Goal: Transaction & Acquisition: Download file/media

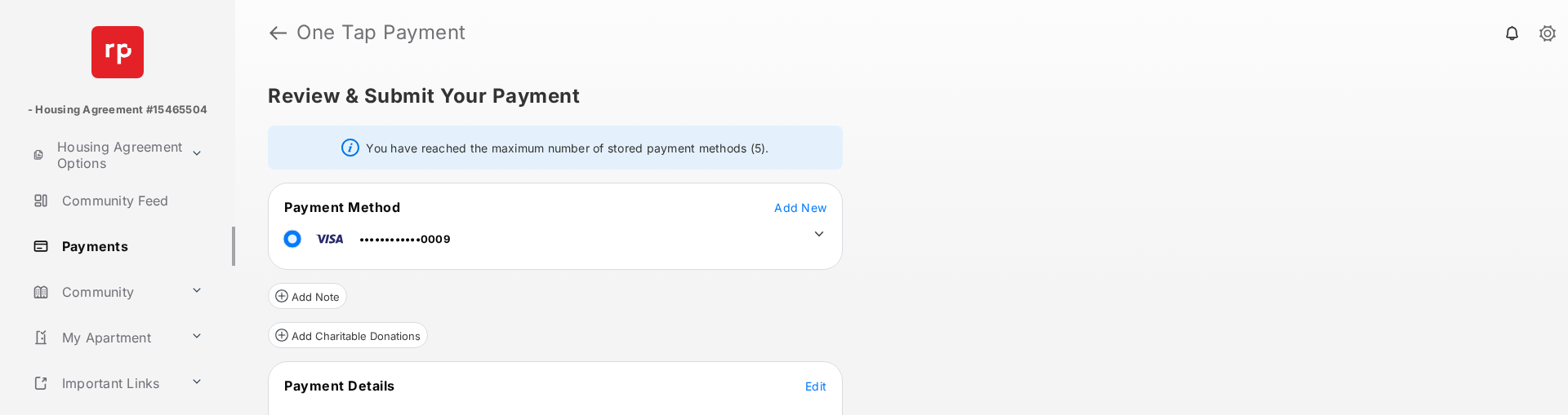
click at [286, 33] on h1 "One Tap Payment" at bounding box center [913, 32] width 1255 height 20
click at [280, 31] on link at bounding box center [278, 33] width 17 height 39
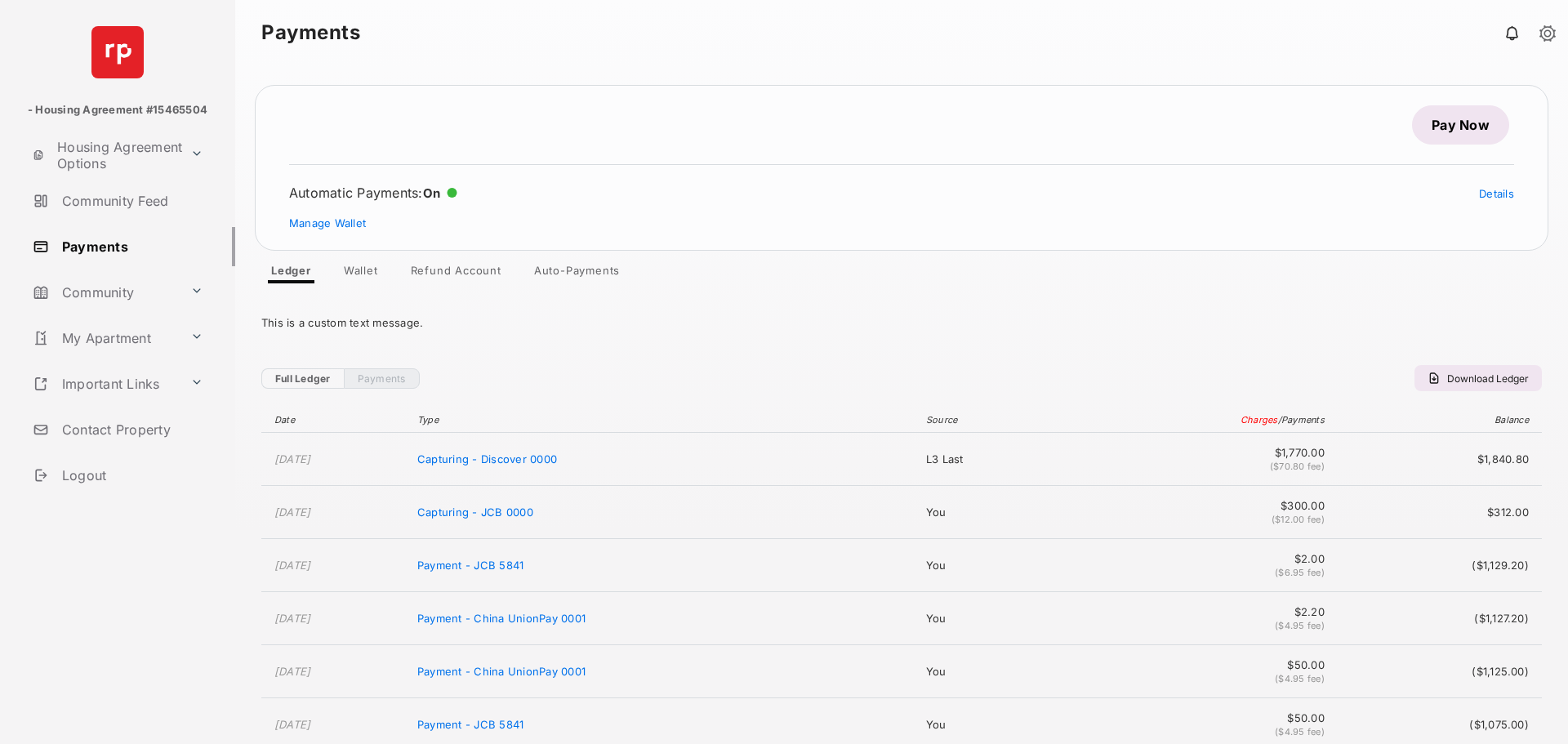
click at [1457, 374] on span "Download Ledger" at bounding box center [1487, 378] width 81 height 12
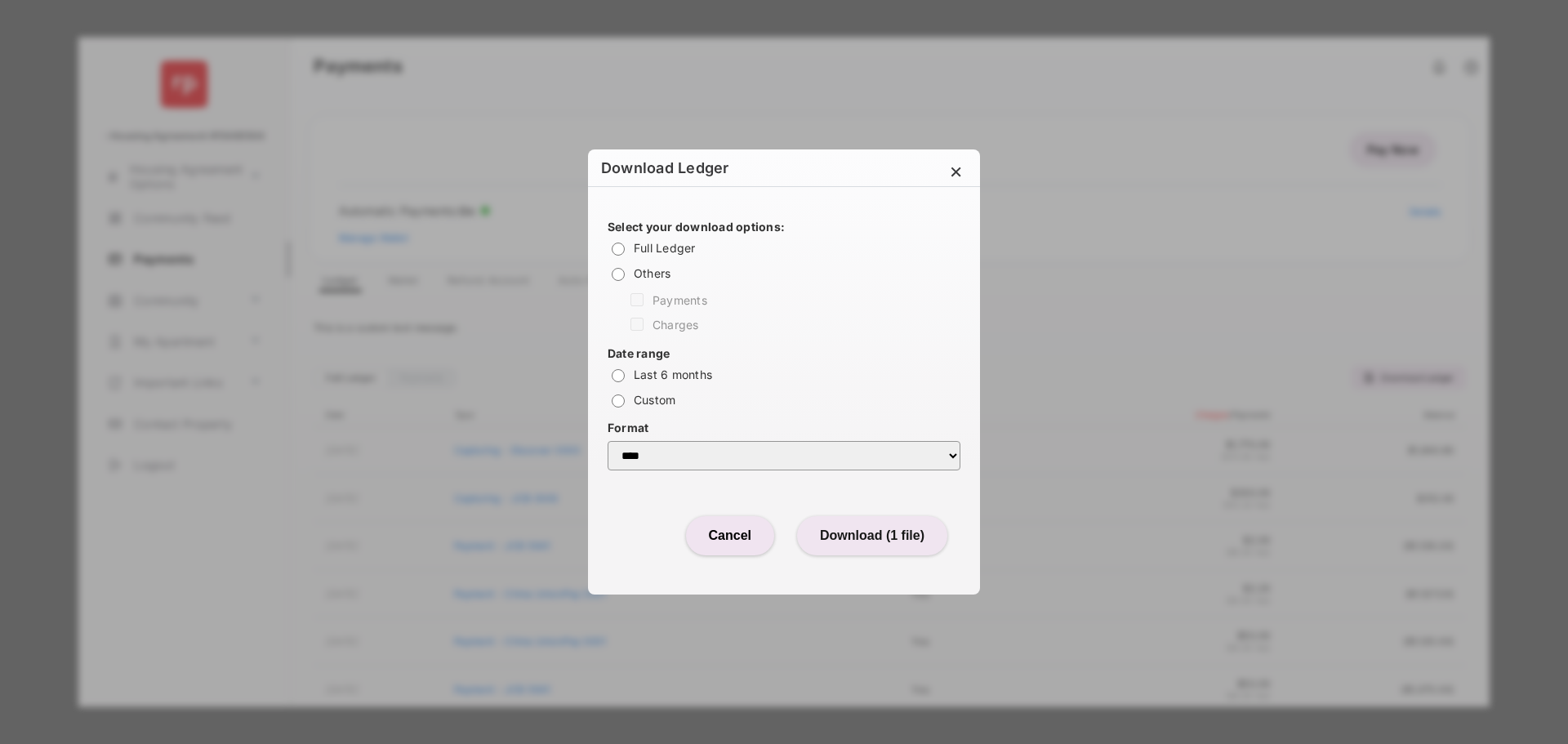
click at [920, 415] on button "Download (1 file)" at bounding box center [872, 536] width 151 height 39
click at [719, 415] on button "Cancel" at bounding box center [730, 536] width 88 height 39
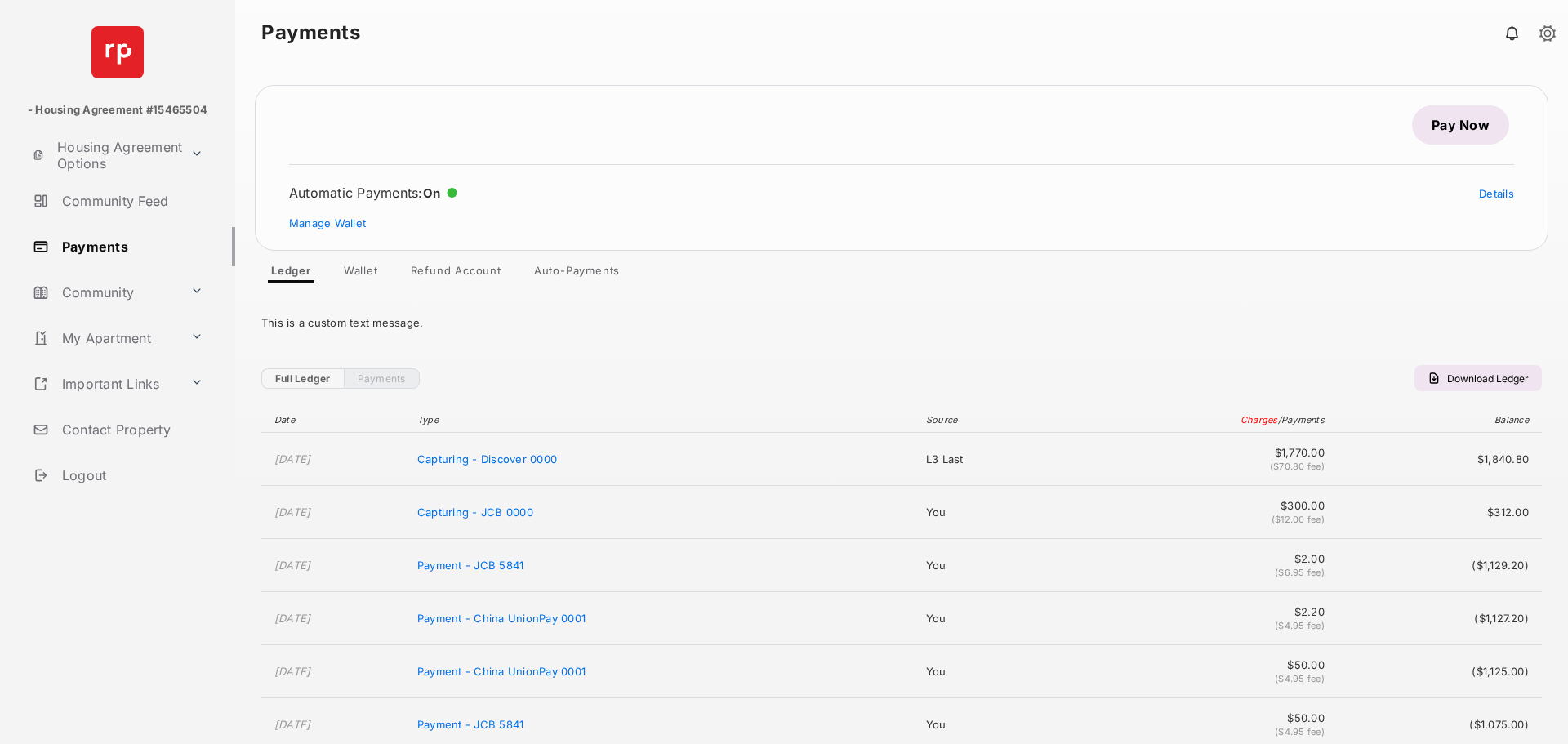
click at [1100, 304] on div "This is a custom text message." at bounding box center [901, 323] width 1280 height 39
click at [1436, 374] on button "Download Ledger" at bounding box center [1478, 378] width 127 height 26
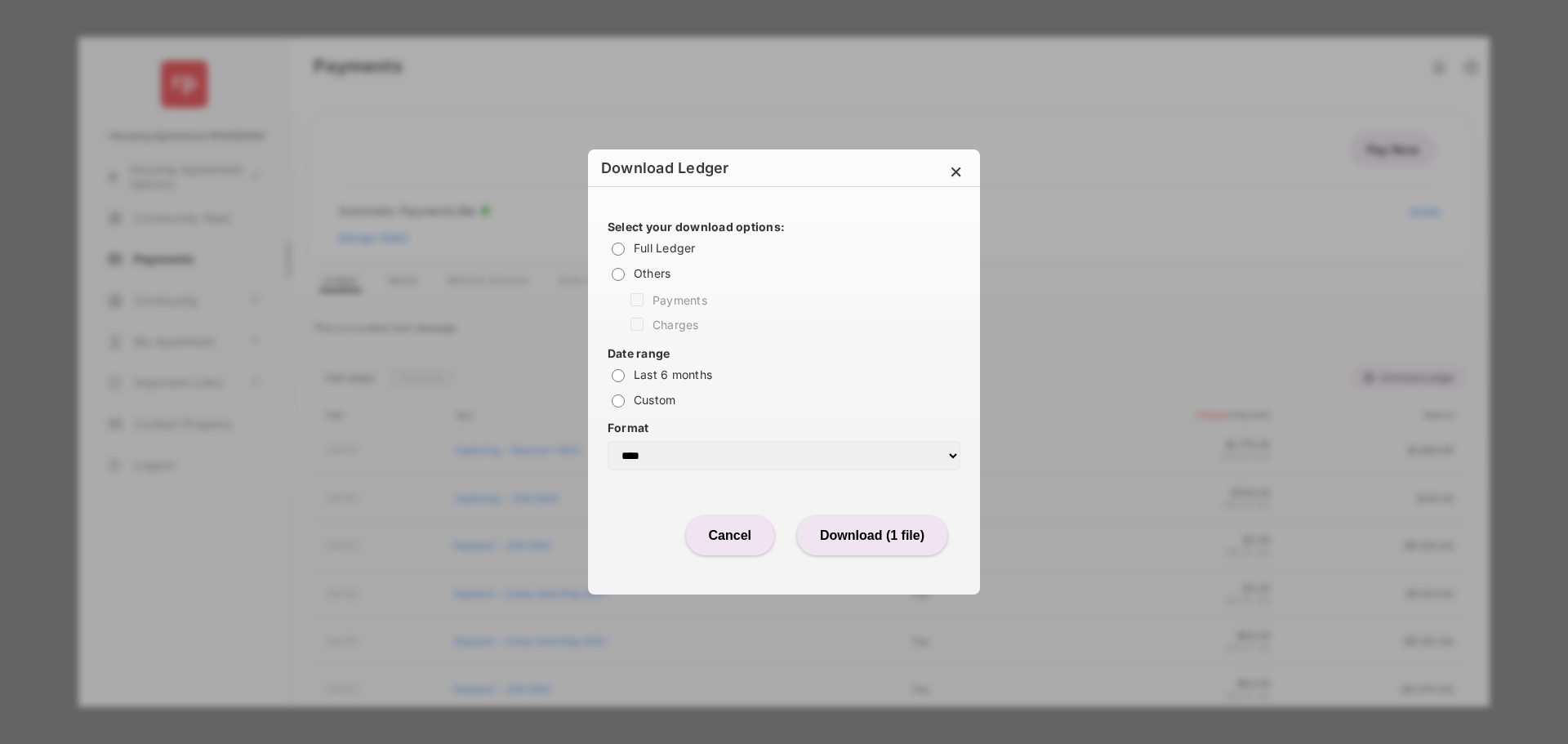
drag, startPoint x: 774, startPoint y: 459, endPoint x: 768, endPoint y: 466, distance: 9.2
click at [774, 415] on select "**** ***" at bounding box center [783, 455] width 353 height 29
select select "***"
click at [607, 415] on select "**** ***" at bounding box center [783, 455] width 353 height 29
click at [863, 415] on button "Download (1 file)" at bounding box center [872, 536] width 151 height 39
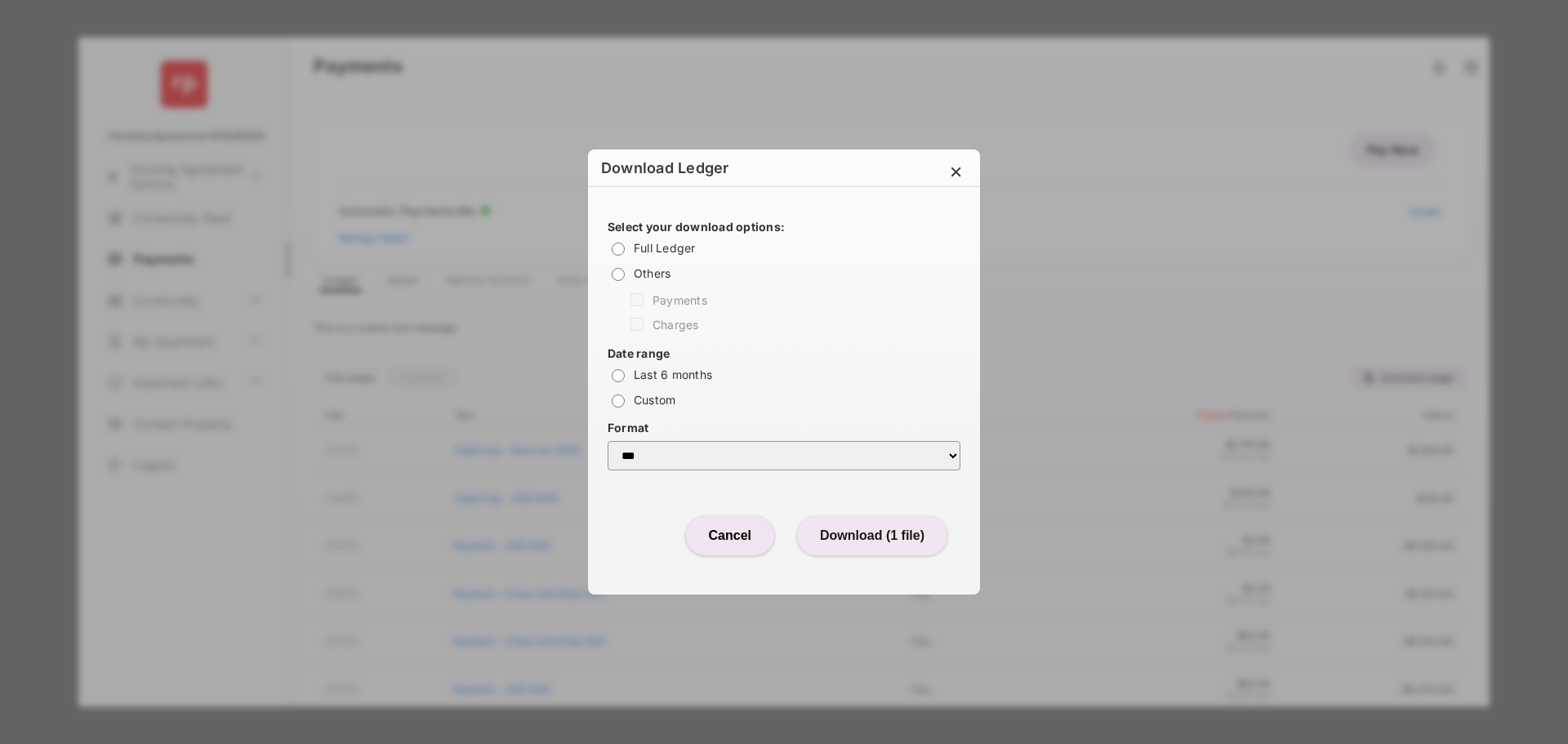
click at [869, 415] on button "Download (1 file)" at bounding box center [872, 536] width 151 height 39
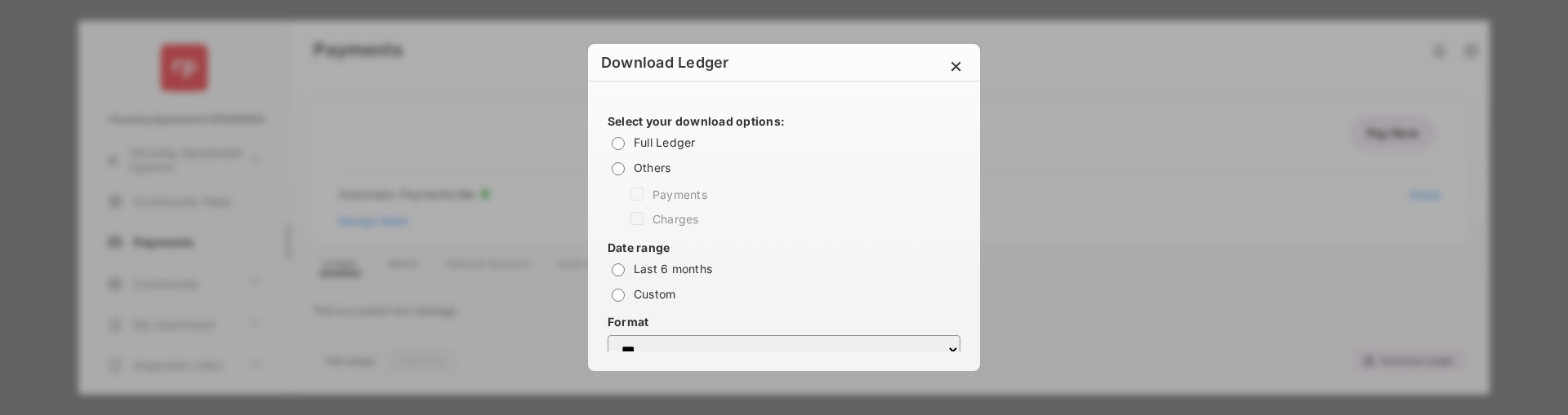
click at [959, 64] on div "×" at bounding box center [955, 70] width 14 height 36
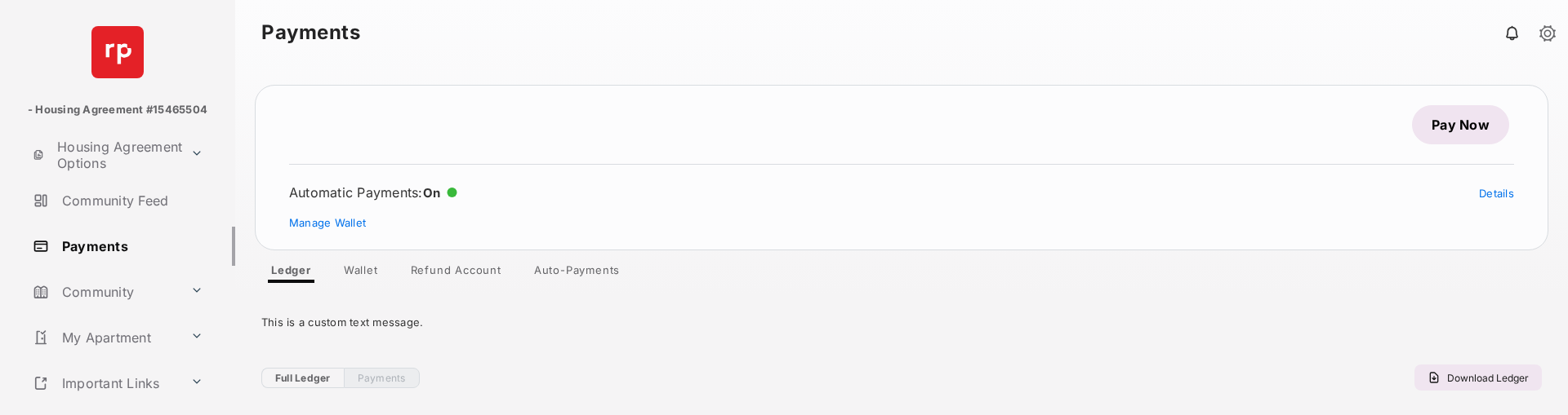
click at [1475, 384] on button "Download Ledger" at bounding box center [1478, 378] width 127 height 26
select select "***"
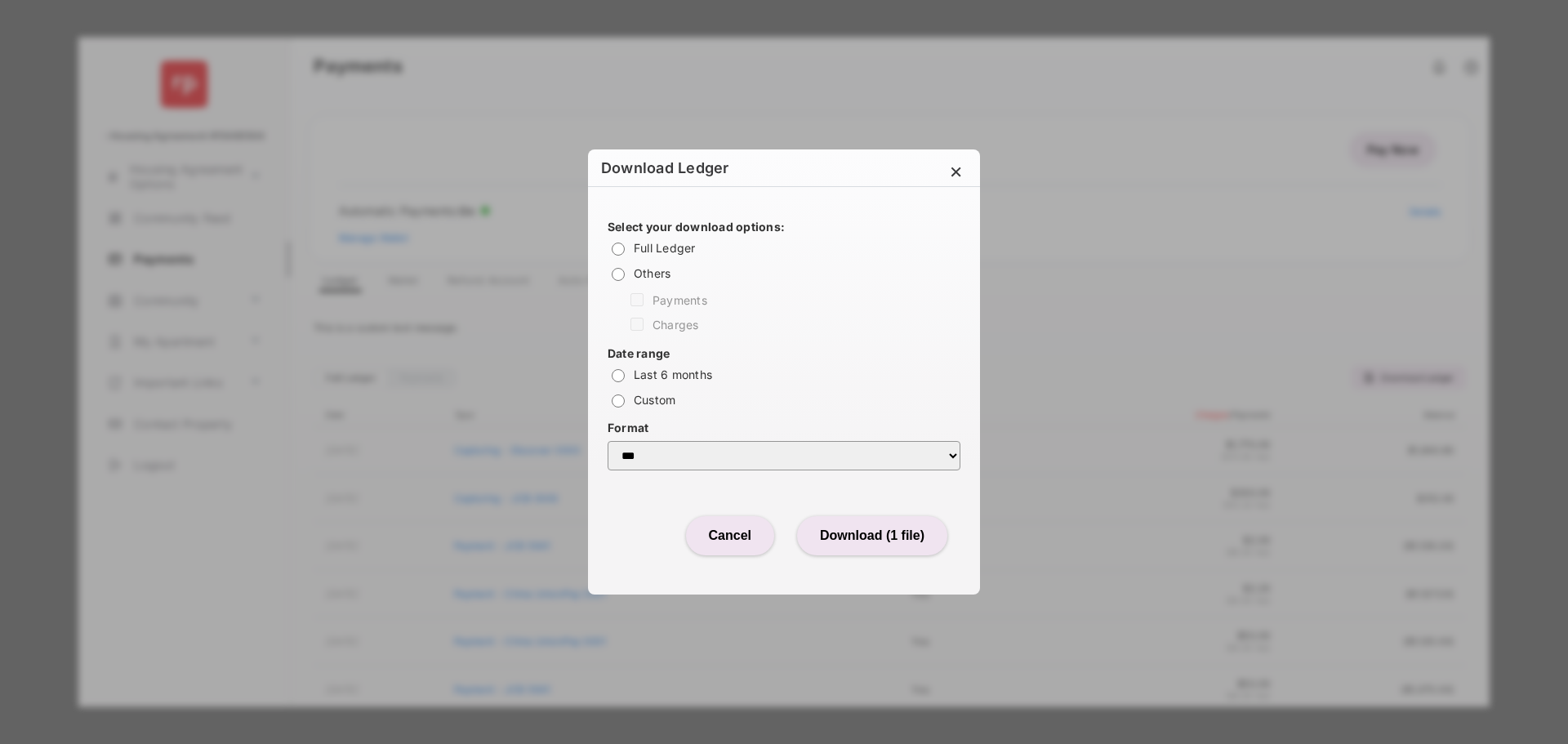
click at [960, 172] on div "×" at bounding box center [955, 175] width 14 height 36
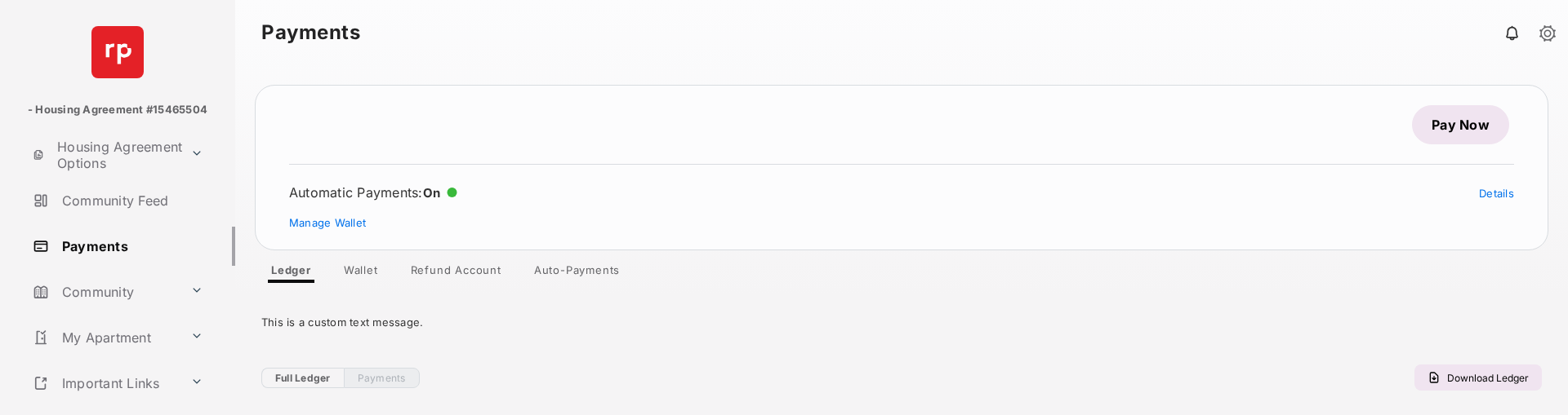
click at [818, 331] on div "This is a custom text message." at bounding box center [901, 322] width 1280 height 39
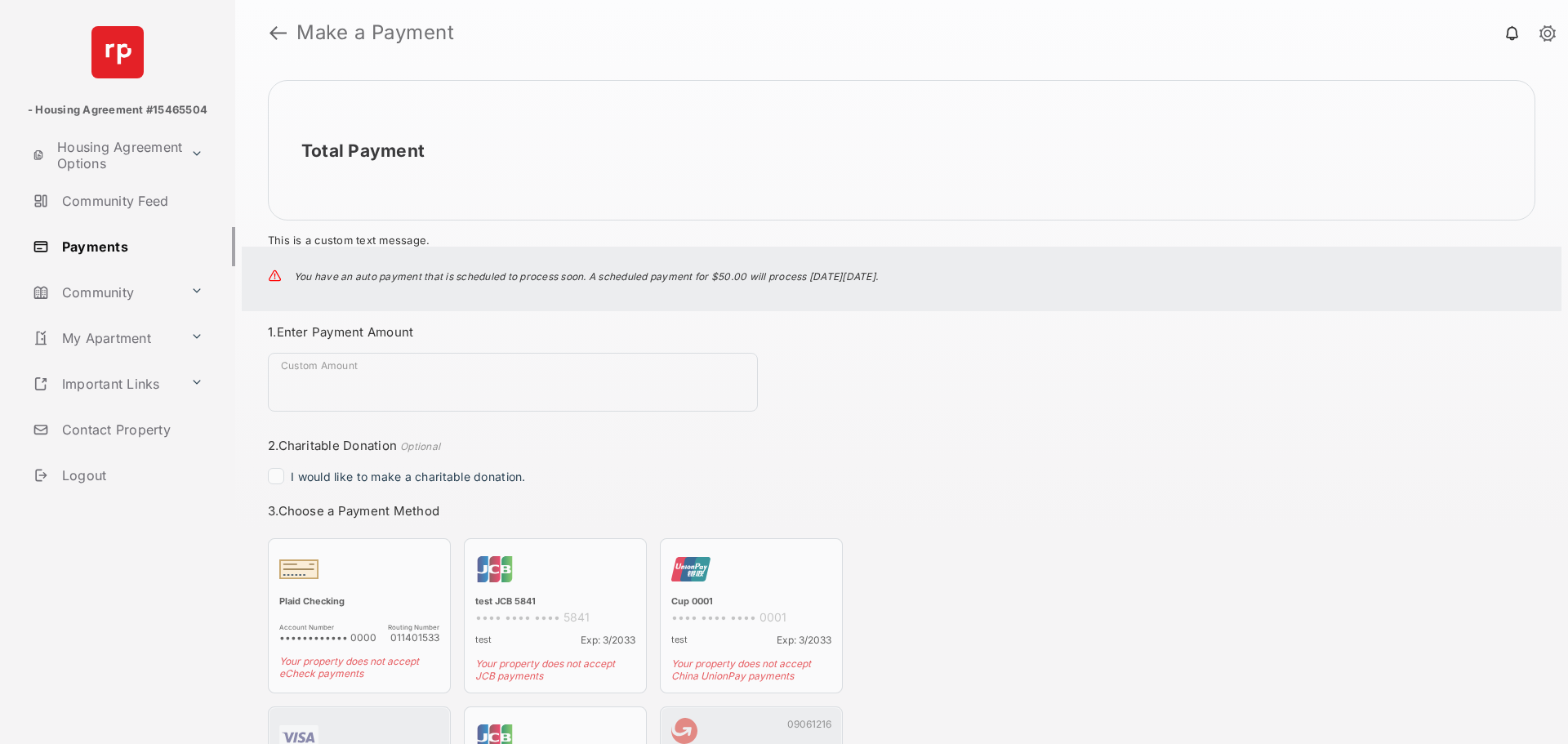
click at [105, 246] on link "Payments" at bounding box center [130, 247] width 209 height 39
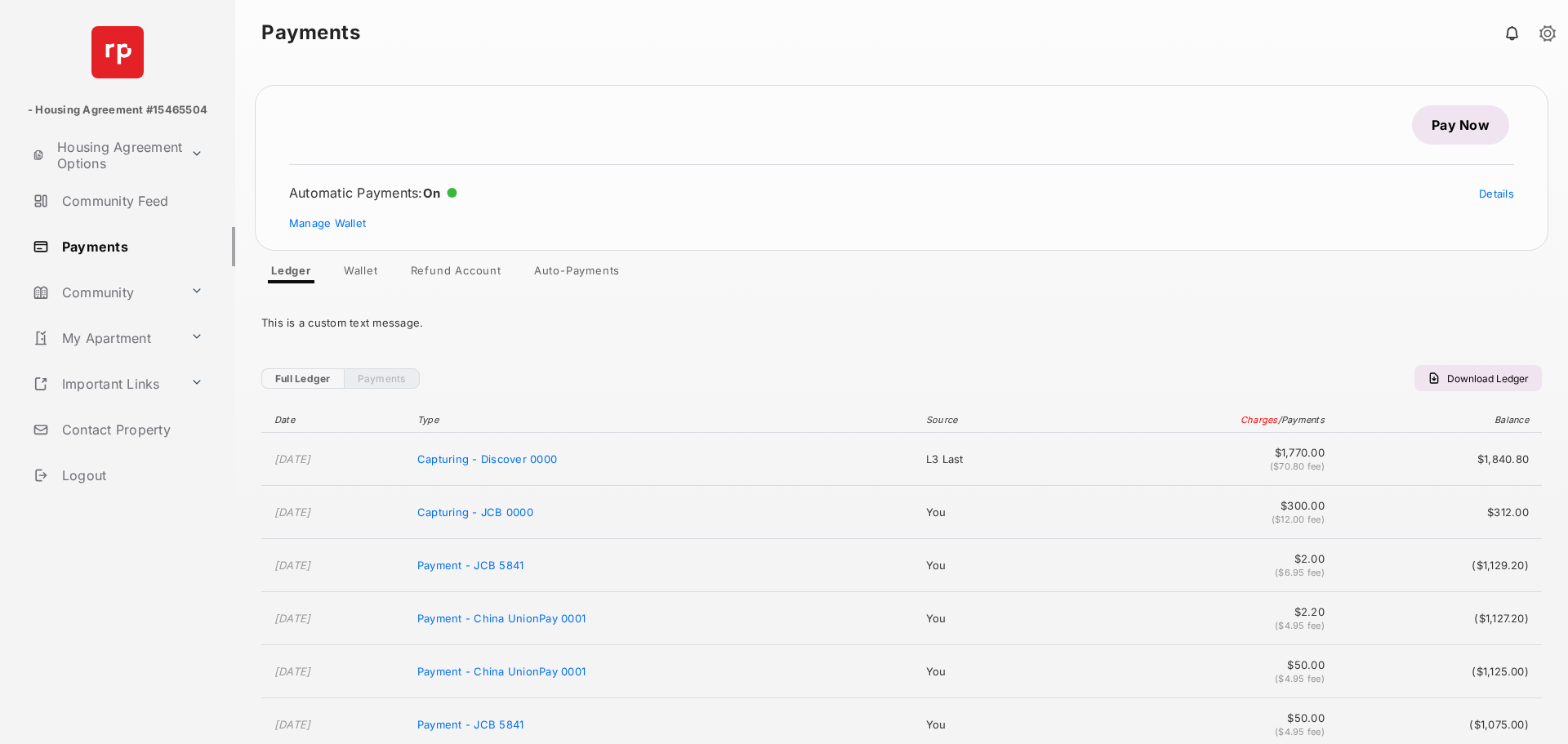
drag, startPoint x: 1159, startPoint y: 332, endPoint x: 1210, endPoint y: 735, distance: 406.2
click at [1210, 567] on td "$50.00 ($4.95 fee)" at bounding box center [1203, 724] width 258 height 53
